Goal: Find specific page/section: Find specific page/section

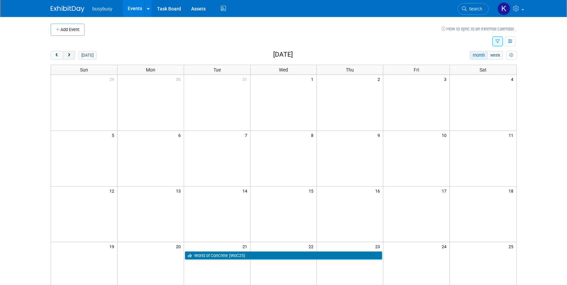
click at [70, 59] on button "next" at bounding box center [69, 55] width 12 height 9
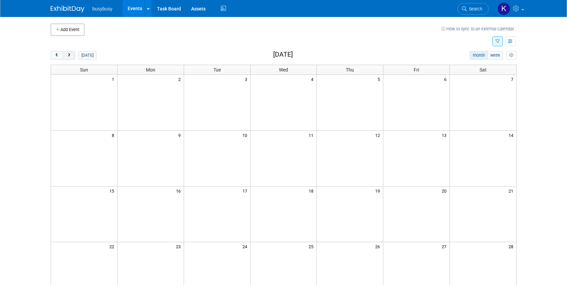
click at [70, 59] on button "next" at bounding box center [69, 55] width 12 height 9
